Goal: Browse casually

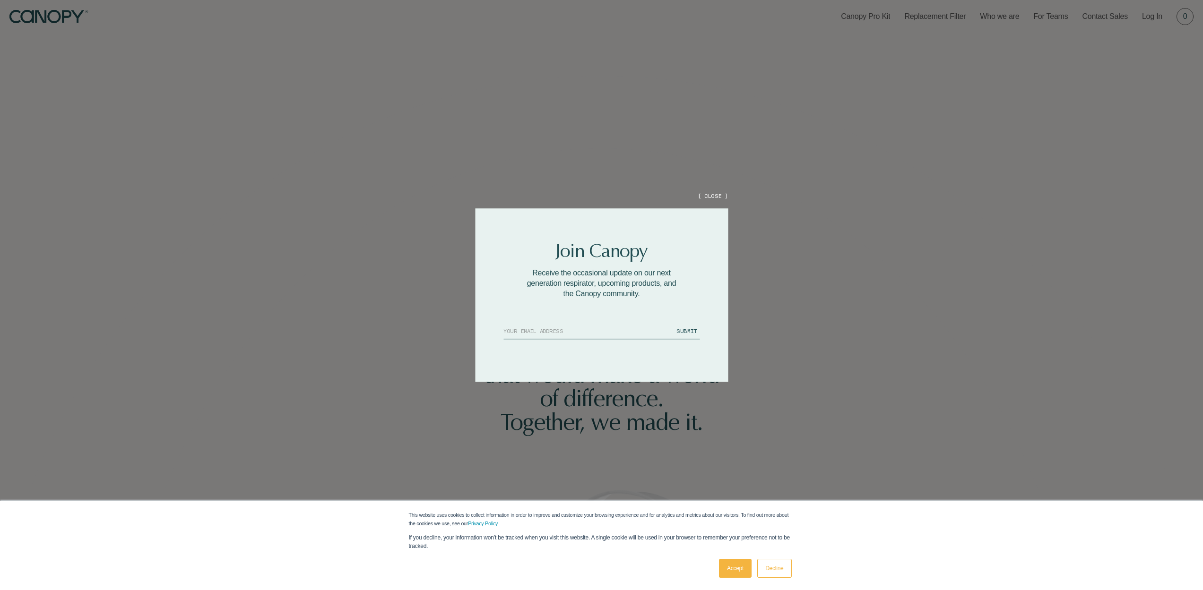
click at [711, 195] on button "[ CLOSE ]" at bounding box center [713, 196] width 30 height 8
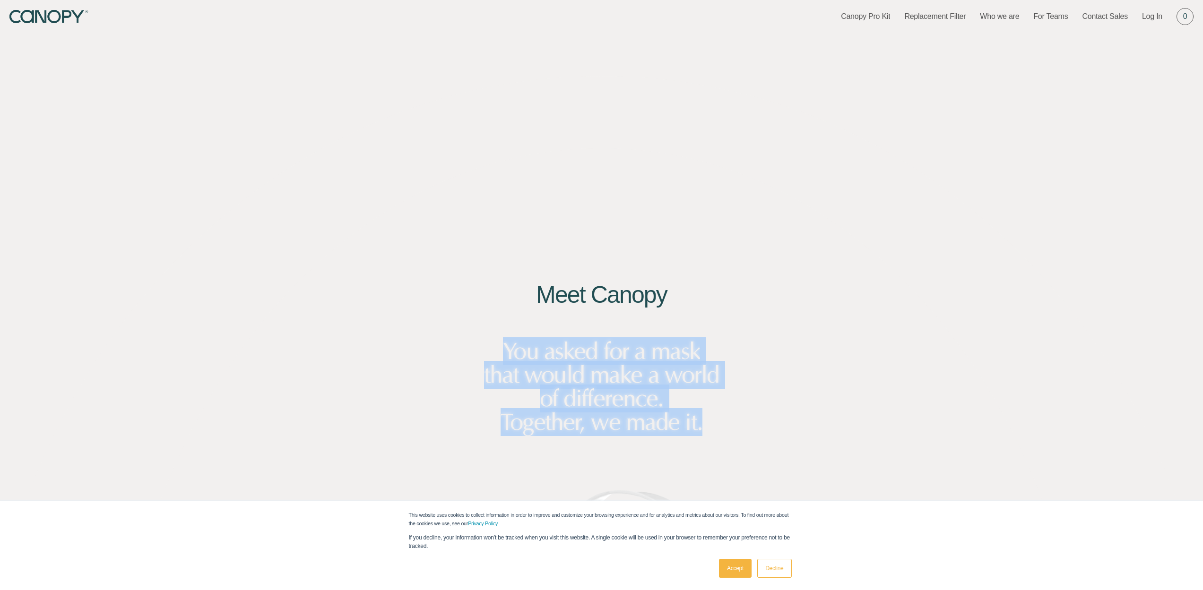
drag, startPoint x: 498, startPoint y: 343, endPoint x: 745, endPoint y: 437, distance: 263.9
click at [745, 437] on div "Meet [PERSON_NAME] You asked for a mask that would make a world of difference. …" at bounding box center [601, 443] width 1203 height 886
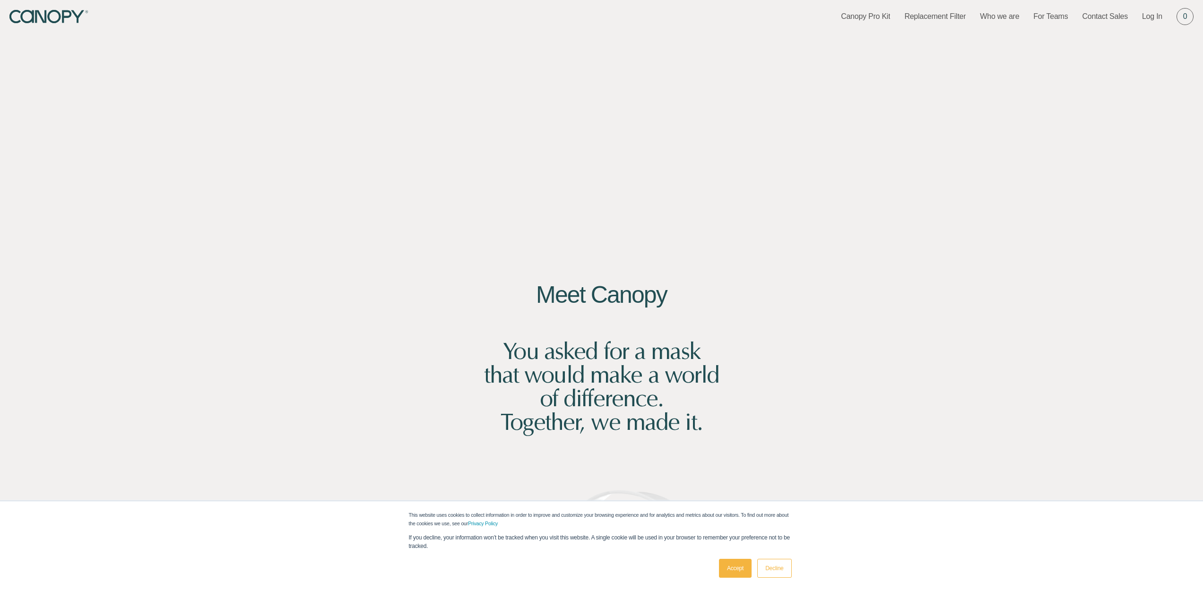
click at [738, 397] on div "Meet [PERSON_NAME] You asked for a mask that would make a world of difference. …" at bounding box center [601, 443] width 1203 height 886
click at [740, 564] on link "Accept" at bounding box center [735, 568] width 33 height 19
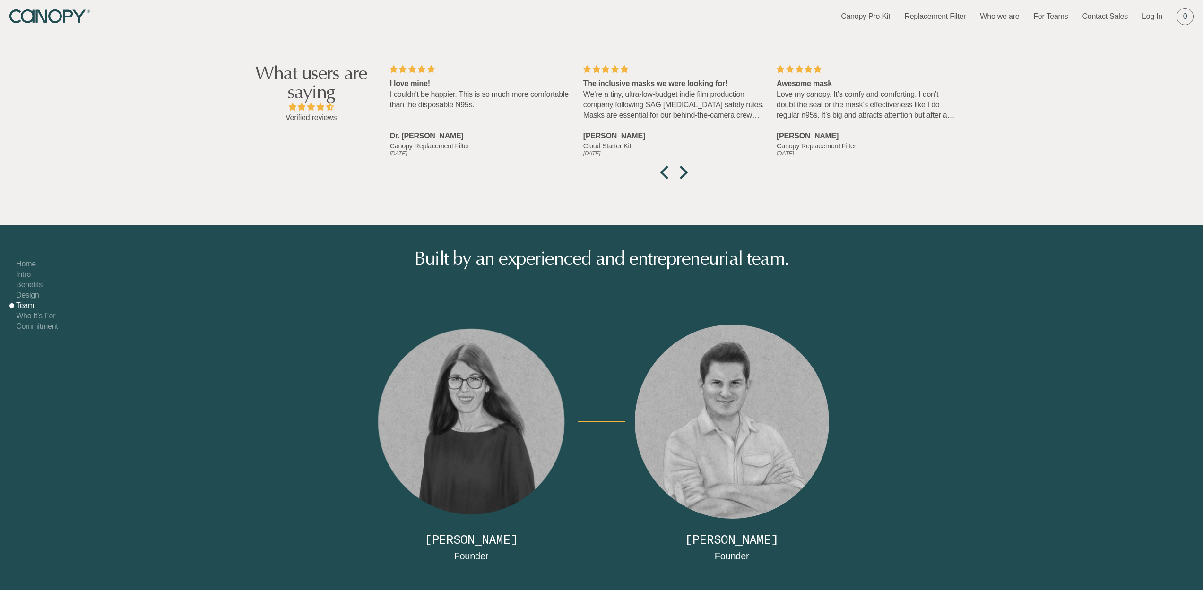
scroll to position [4419, 0]
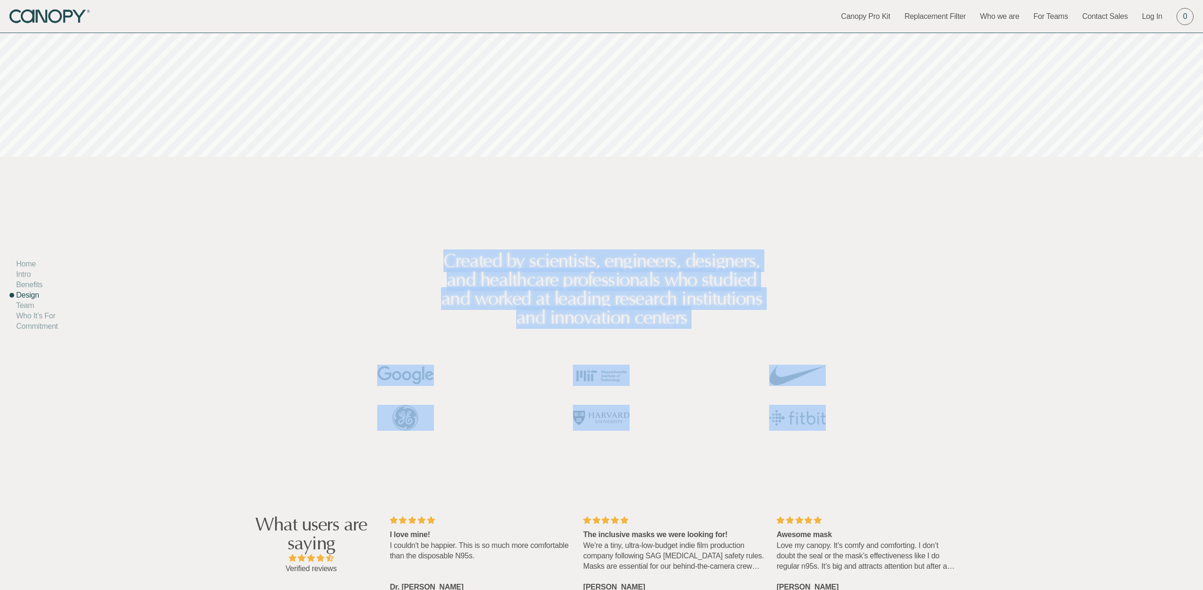
drag, startPoint x: 450, startPoint y: 259, endPoint x: 854, endPoint y: 432, distance: 440.3
click at [854, 433] on div "Created by scientists, engineers, designers, and healthcare professionals who s…" at bounding box center [602, 325] width 588 height 336
click at [884, 389] on div at bounding box center [798, 378] width 194 height 45
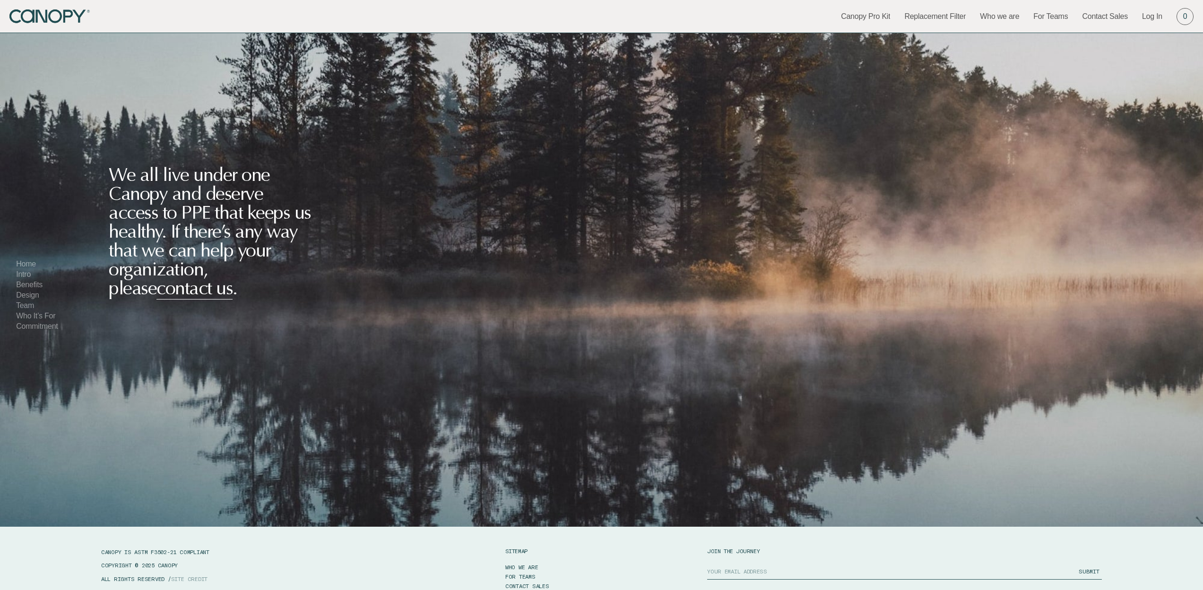
scroll to position [7493, 0]
